Goal: Find specific page/section: Locate a particular part of the current website

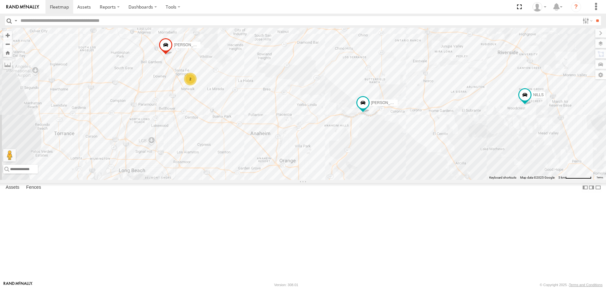
drag, startPoint x: 163, startPoint y: 166, endPoint x: 316, endPoint y: 118, distance: 160.9
click at [314, 119] on div "[PERSON_NAME]/T-1625 [PERSON_NAME]/T-1623 [PERSON_NAME]-1618/[PERSON_NAME] TLXZ…" at bounding box center [303, 104] width 606 height 152
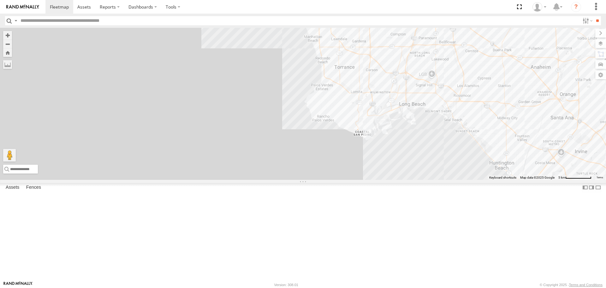
drag, startPoint x: 325, startPoint y: 148, endPoint x: 254, endPoint y: 174, distance: 76.3
click at [254, 175] on div "[PERSON_NAME]/T-1625 [PERSON_NAME]/T-1623 [PERSON_NAME]-1618/[PERSON_NAME] TLXZ…" at bounding box center [303, 104] width 606 height 152
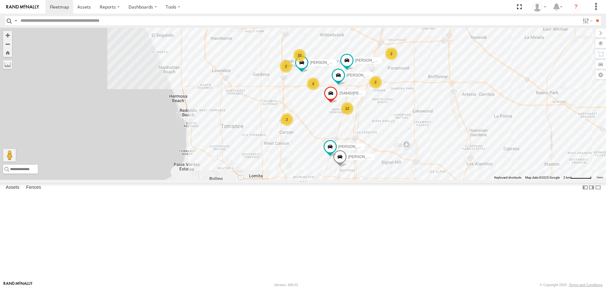
drag, startPoint x: 308, startPoint y: 105, endPoint x: 302, endPoint y: 144, distance: 39.7
click at [303, 151] on div "[PERSON_NAME]/T-1625 [PERSON_NAME]/T-1623 [PERSON_NAME]-1618/[PERSON_NAME] TLXZ…" at bounding box center [303, 104] width 606 height 152
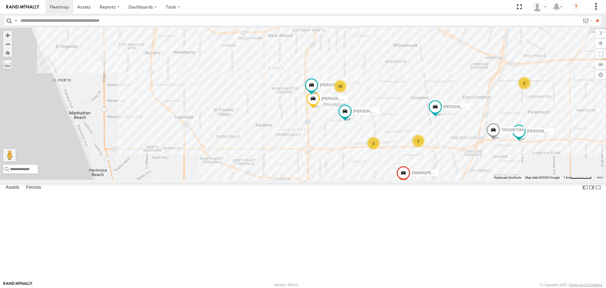
drag, startPoint x: 308, startPoint y: 137, endPoint x: 318, endPoint y: 207, distance: 70.6
click at [318, 179] on div "[PERSON_NAME]/T-1625 [PERSON_NAME]/T-1623 TLXZ217127 TLXZ529403 TAXZ467190 TLXZ…" at bounding box center [303, 104] width 606 height 152
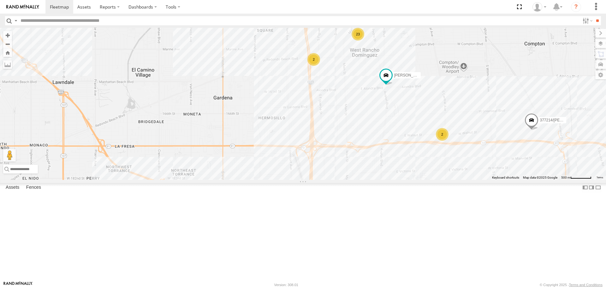
click at [508, 179] on div "377214/[PERSON_NAME] 254845/[PERSON_NAME]/272077 [PERSON_NAME]-1632 [PERSON_NAM…" at bounding box center [303, 104] width 606 height 152
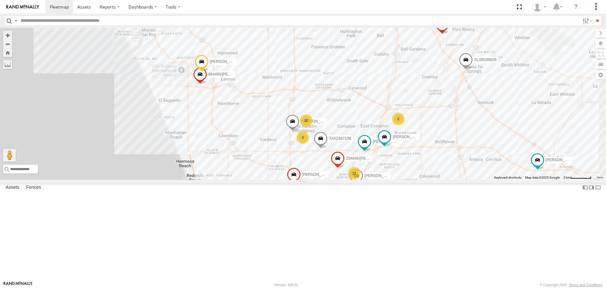
drag, startPoint x: 466, startPoint y: 128, endPoint x: 405, endPoint y: 171, distance: 74.3
click at [405, 171] on div "254845/[PERSON_NAME]/T-1688 [PERSON_NAME]/T-1611 TAXZ467198 [PERSON_NAME]/T-162…" at bounding box center [303, 104] width 606 height 152
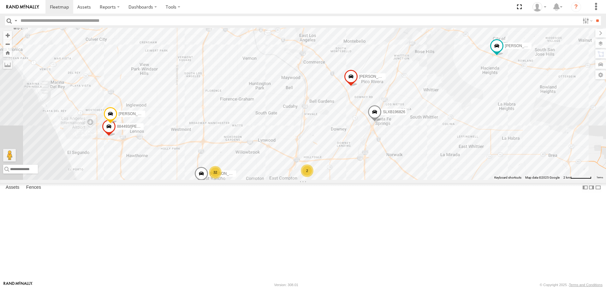
drag, startPoint x: 425, startPoint y: 177, endPoint x: 369, endPoint y: 185, distance: 57.1
click at [369, 179] on div "254845/[PERSON_NAME]/T-1688 [PERSON_NAME]/T-1611 TAXZ467198 [PERSON_NAME]/T-162…" at bounding box center [303, 104] width 606 height 152
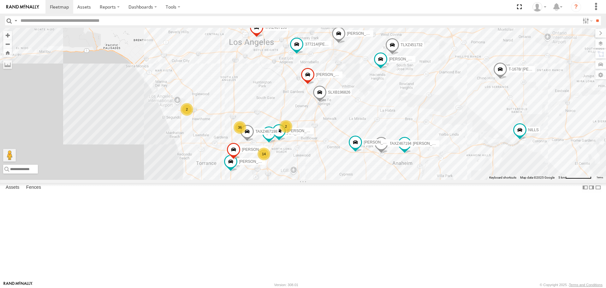
drag, startPoint x: 446, startPoint y: 142, endPoint x: 370, endPoint y: 126, distance: 77.4
click at [370, 126] on div "[PERSON_NAME]/T-1688 TAXZ467198 [PERSON_NAME]/T-1628 [PERSON_NAME]/T-1623 SLXB1…" at bounding box center [303, 104] width 606 height 152
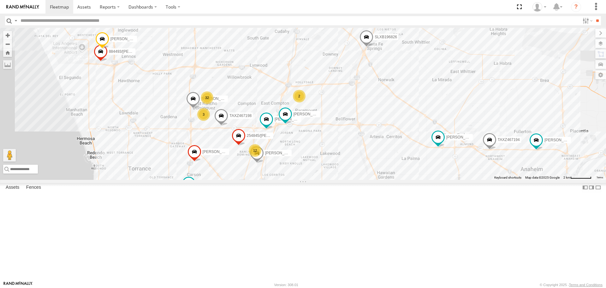
drag, startPoint x: 340, startPoint y: 223, endPoint x: 432, endPoint y: 215, distance: 92.3
click at [432, 179] on div "[PERSON_NAME]/T-1688 TAXZ467198 [PERSON_NAME]/T-1628 [PERSON_NAME]/T-1623 SLXB1…" at bounding box center [303, 104] width 606 height 152
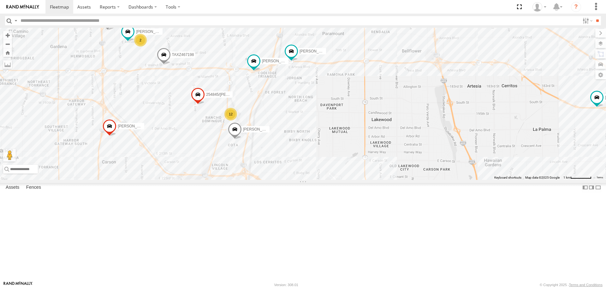
click at [230, 120] on div "12" at bounding box center [231, 114] width 13 height 13
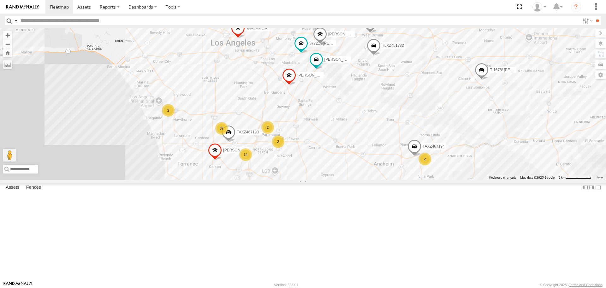
drag, startPoint x: 377, startPoint y: 103, endPoint x: 339, endPoint y: 140, distance: 52.9
click at [339, 140] on div "[PERSON_NAME] TAXZ467198 [PERSON_NAME]/T-1623 [PERSON_NAME]/T-1625 377214/[PERS…" at bounding box center [303, 104] width 606 height 152
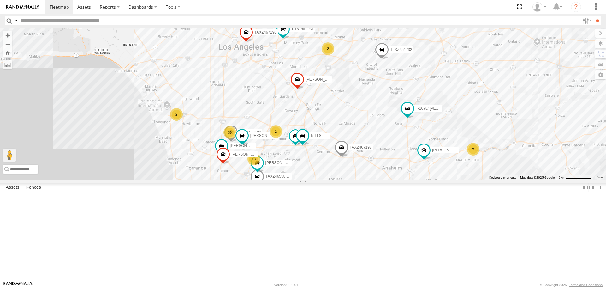
drag, startPoint x: 344, startPoint y: 99, endPoint x: 339, endPoint y: 161, distance: 62.7
click at [339, 161] on div "13 38 2 LARS/T-1623 2 [PERSON_NAME] TAXZ465585 T-1618/[PERSON_NAME]/T-1628 2 T-…" at bounding box center [303, 104] width 606 height 152
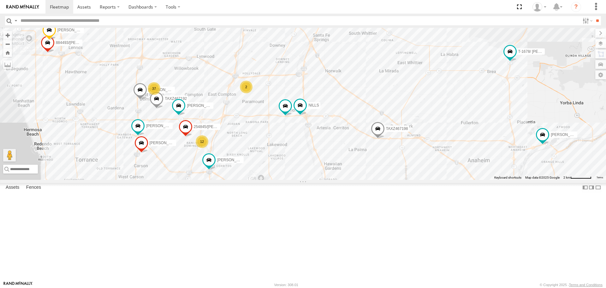
drag, startPoint x: 348, startPoint y: 198, endPoint x: 390, endPoint y: 140, distance: 71.7
click at [393, 139] on div "[PERSON_NAME]/T-1623 [PERSON_NAME] TAXZ465585 T-1618/[PERSON_NAME]/T-1628 T-167…" at bounding box center [303, 104] width 606 height 152
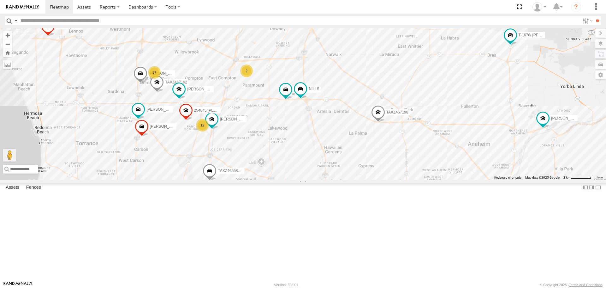
drag, startPoint x: 237, startPoint y: 170, endPoint x: 249, endPoint y: 158, distance: 16.3
click at [249, 158] on div "[PERSON_NAME]/T-1623 [PERSON_NAME] TAXZ465585 T-1618/[PERSON_NAME]/T-1628 T-167…" at bounding box center [303, 104] width 606 height 152
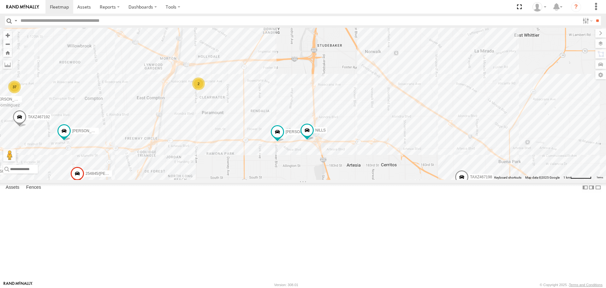
drag, startPoint x: 289, startPoint y: 148, endPoint x: 246, endPoint y: 184, distance: 55.9
click at [261, 179] on div "[PERSON_NAME]/T-1623 [PERSON_NAME] TAXZ465585 T-1618/[PERSON_NAME]/T-1628 T-167…" at bounding box center [303, 104] width 606 height 152
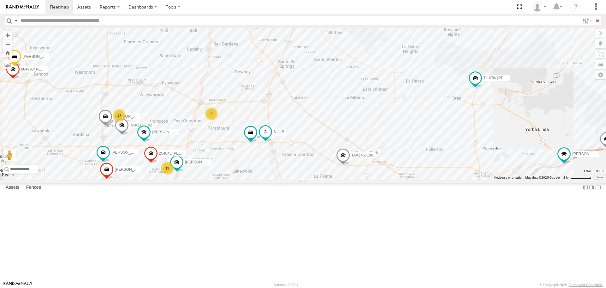
drag, startPoint x: 280, startPoint y: 165, endPoint x: 274, endPoint y: 179, distance: 15.4
click at [274, 179] on div "[PERSON_NAME]/T-1623 [PERSON_NAME] TAXZ465585 T-1618/[PERSON_NAME]/T-1628 T-167…" at bounding box center [303, 104] width 606 height 152
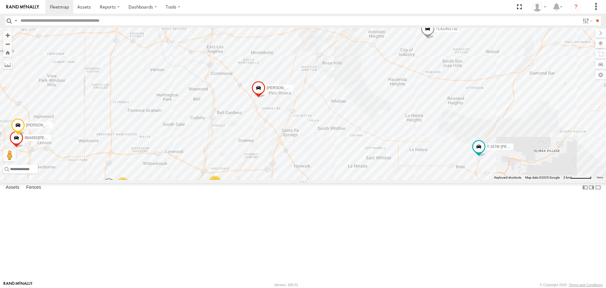
drag, startPoint x: 255, startPoint y: 154, endPoint x: 259, endPoint y: 219, distance: 65.2
click at [259, 179] on div "[PERSON_NAME]/T-1623 [PERSON_NAME] TAXZ465585 T-1618/[PERSON_NAME]/T-1628 T-167…" at bounding box center [303, 104] width 606 height 152
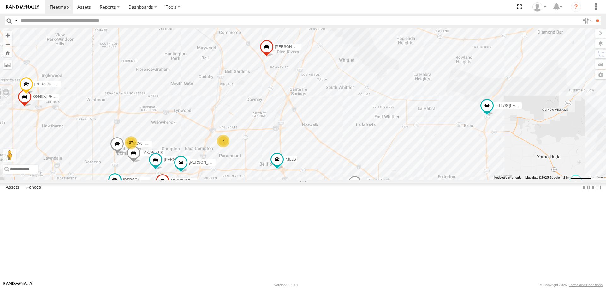
drag, startPoint x: 256, startPoint y: 197, endPoint x: 261, endPoint y: 170, distance: 28.3
click at [261, 170] on div "[PERSON_NAME]/T-1623 [PERSON_NAME] TAXZ465585 T-1618/[PERSON_NAME]/T-1628 T-167…" at bounding box center [303, 104] width 606 height 152
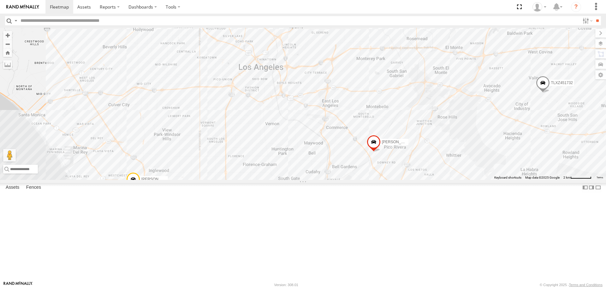
drag, startPoint x: 437, startPoint y: 135, endPoint x: 529, endPoint y: 221, distance: 125.5
click at [529, 179] on div "[PERSON_NAME]/T-1623 884493/[PERSON_NAME] 254845/[PERSON_NAME] [PERSON_NAME]/T-…" at bounding box center [303, 104] width 606 height 152
